Goal: Information Seeking & Learning: Learn about a topic

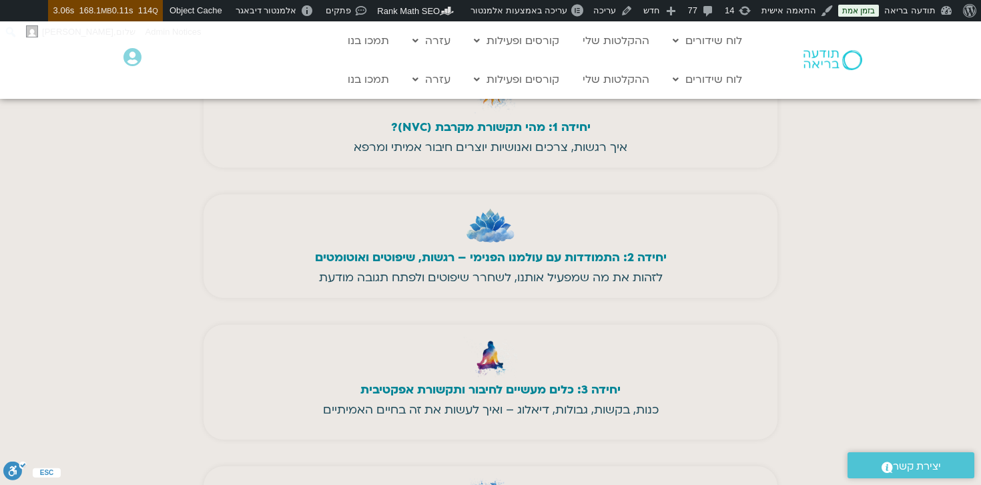
scroll to position [4036, 0]
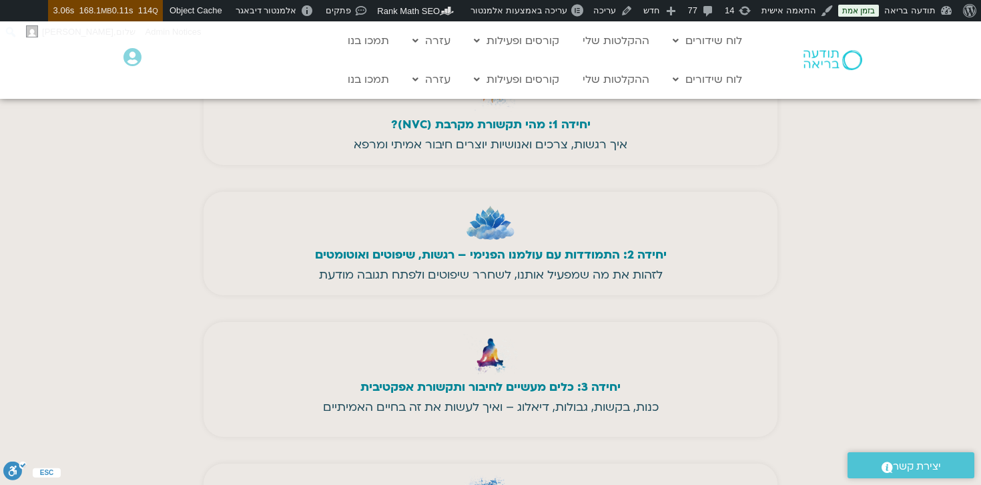
drag, startPoint x: 670, startPoint y: 288, endPoint x: 297, endPoint y: 324, distance: 374.2
click at [297, 295] on div "יחידה 2: התמודדות עם עולמנו הפנימי – רגשות, שיפוטים ואוטומטים לזהות את מה שמפעי…" at bounding box center [491, 243] width 574 height 103
copy div "יחידה 2: התמודדות עם עולמנו הפנימי – רגשות, שיפוטים ואוטומטים לזהות את מה שמפעי…"
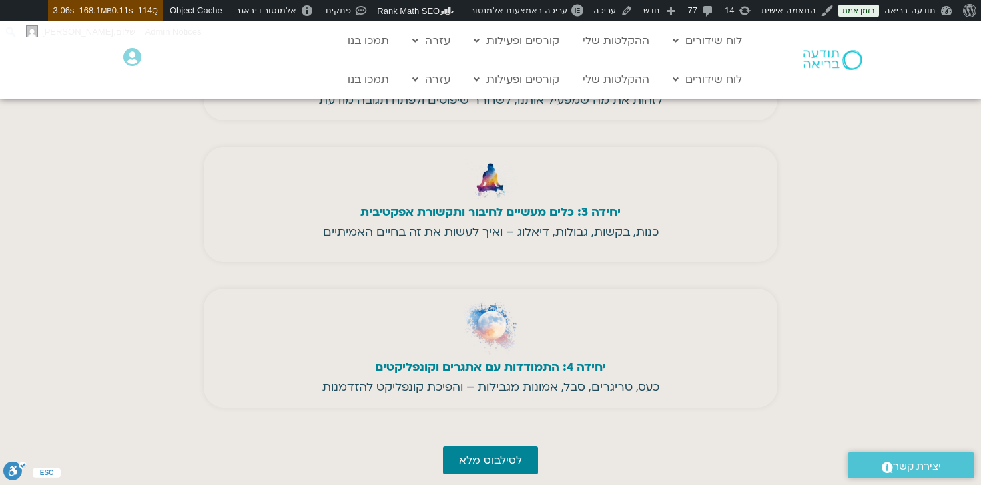
scroll to position [4217, 0]
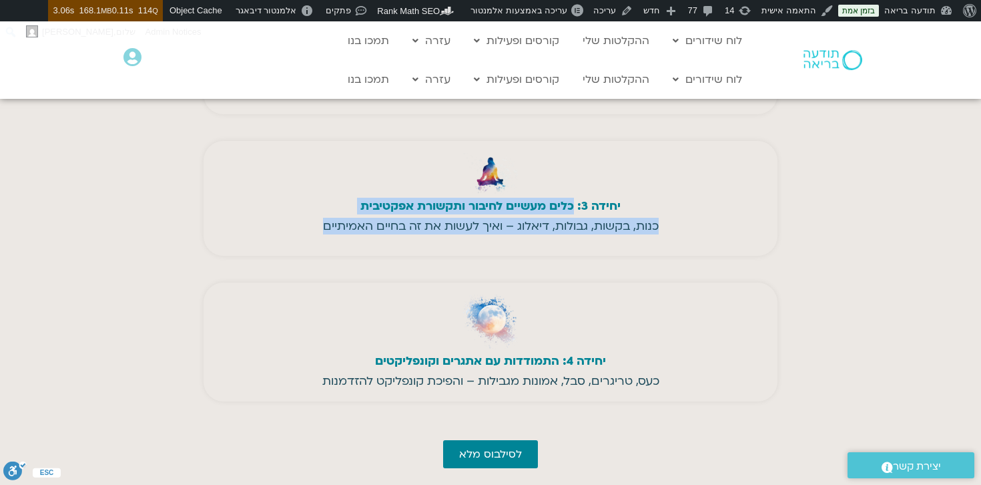
drag, startPoint x: 573, startPoint y: 240, endPoint x: 325, endPoint y: 293, distance: 253.9
click at [325, 293] on div "הקורס מחולק ל־5 יחידות עומק, שמתפתחות בהדרגה לאורך השנה: יחידה 01 מהי תקשורת מק…" at bounding box center [491, 77] width 574 height 805
copy div "כלים מעשיים לחיבור ותקשורת אפקטיבית כנות, בקשות, גבולות, דיאלוג – ואיך לעשות את…"
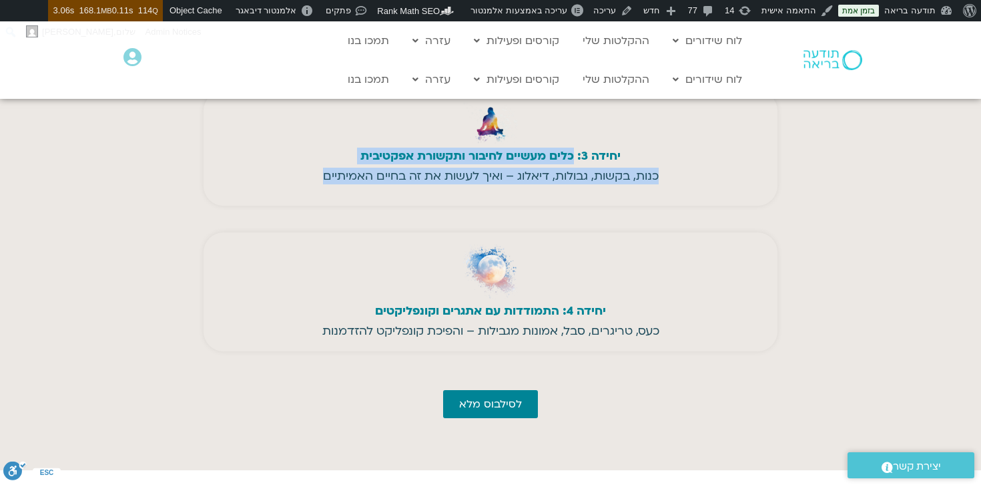
scroll to position [4267, 0]
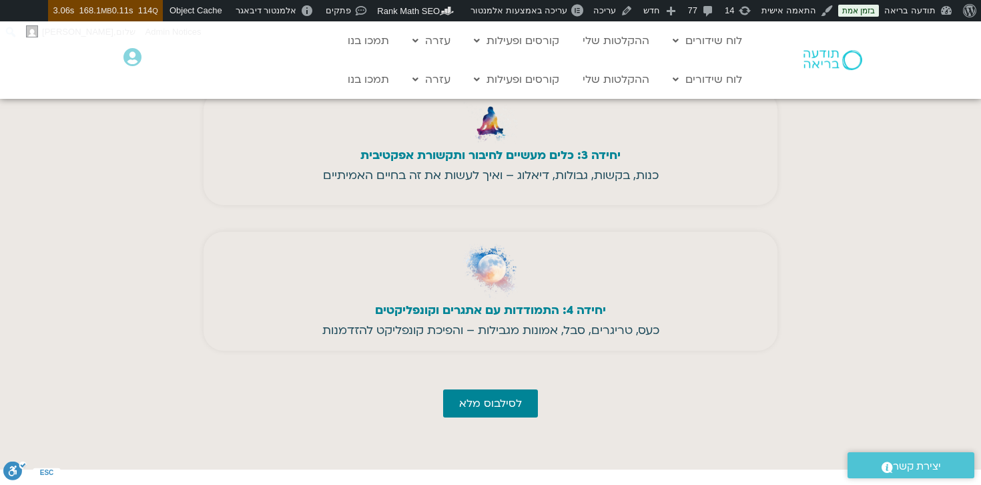
click at [604, 318] on div "יחידה 4: התמודדות עם אתגרים וקונפליקטים" at bounding box center [490, 308] width 231 height 20
drag, startPoint x: 558, startPoint y: 340, endPoint x: 291, endPoint y: 367, distance: 268.3
click at [291, 350] on div "יחידה 4: התמודדות עם אתגרים וקונפליקטים כעס, טריגרים, סבל, אמונות מגבילות – והפ…" at bounding box center [491, 291] width 574 height 119
copy div "התמודדות עם אתגרים וקונפליקטים כעס, טריגרים, סבל, אמונות מגבילות – והפיכת קונפל…"
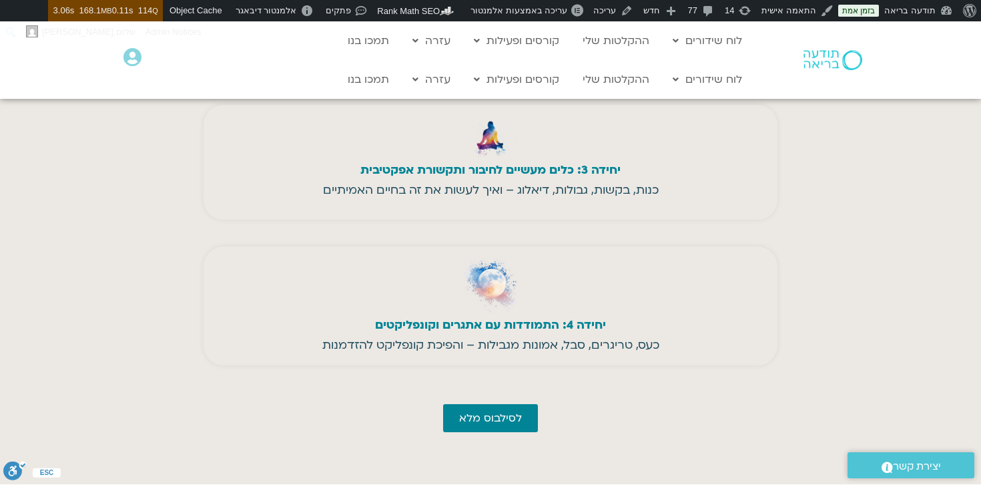
scroll to position [4245, 0]
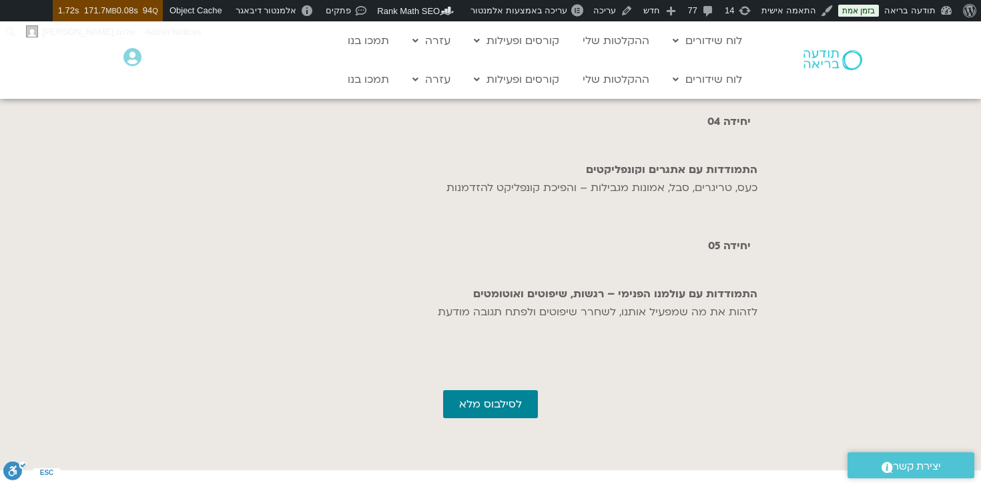
scroll to position [4013, 0]
